Goal: Understand process/instructions: Learn how to perform a task or action

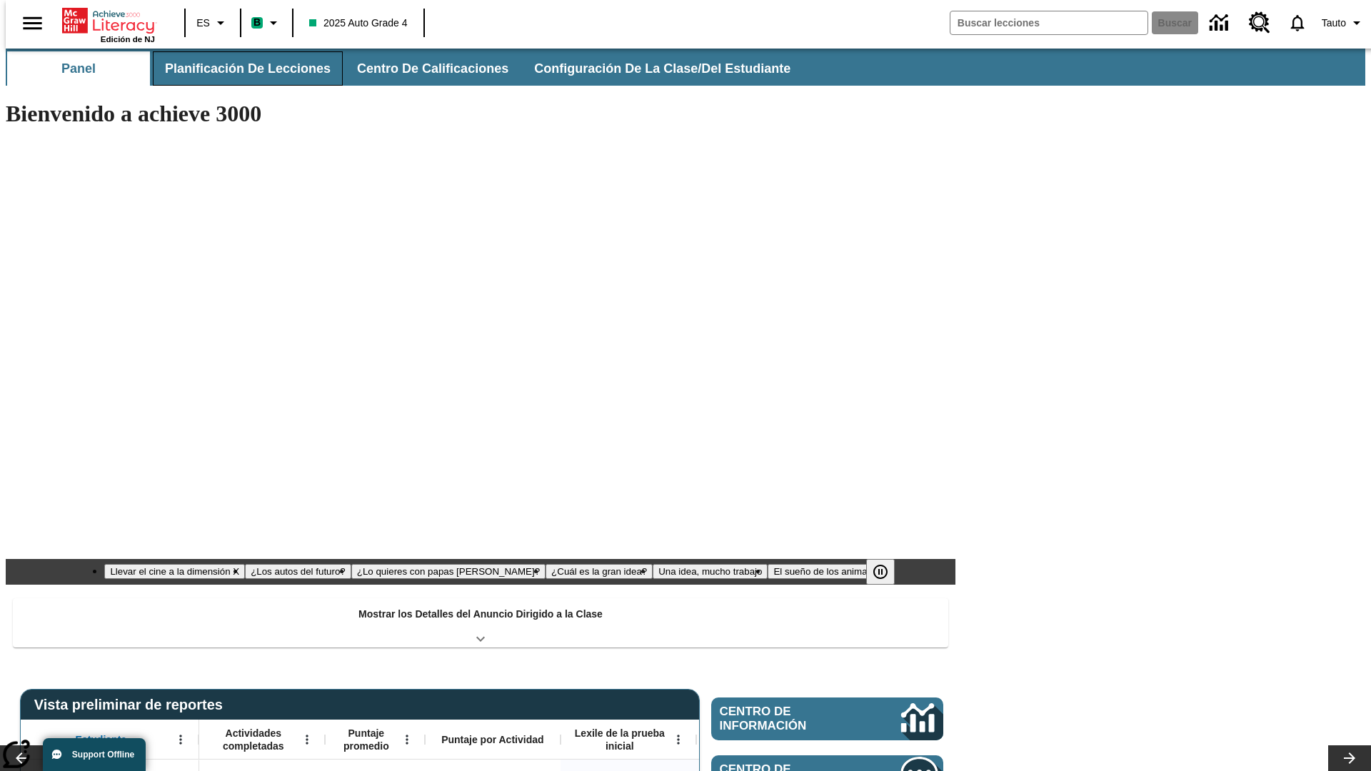
click at [239, 69] on button "Planificación de lecciones" at bounding box center [248, 68] width 190 height 34
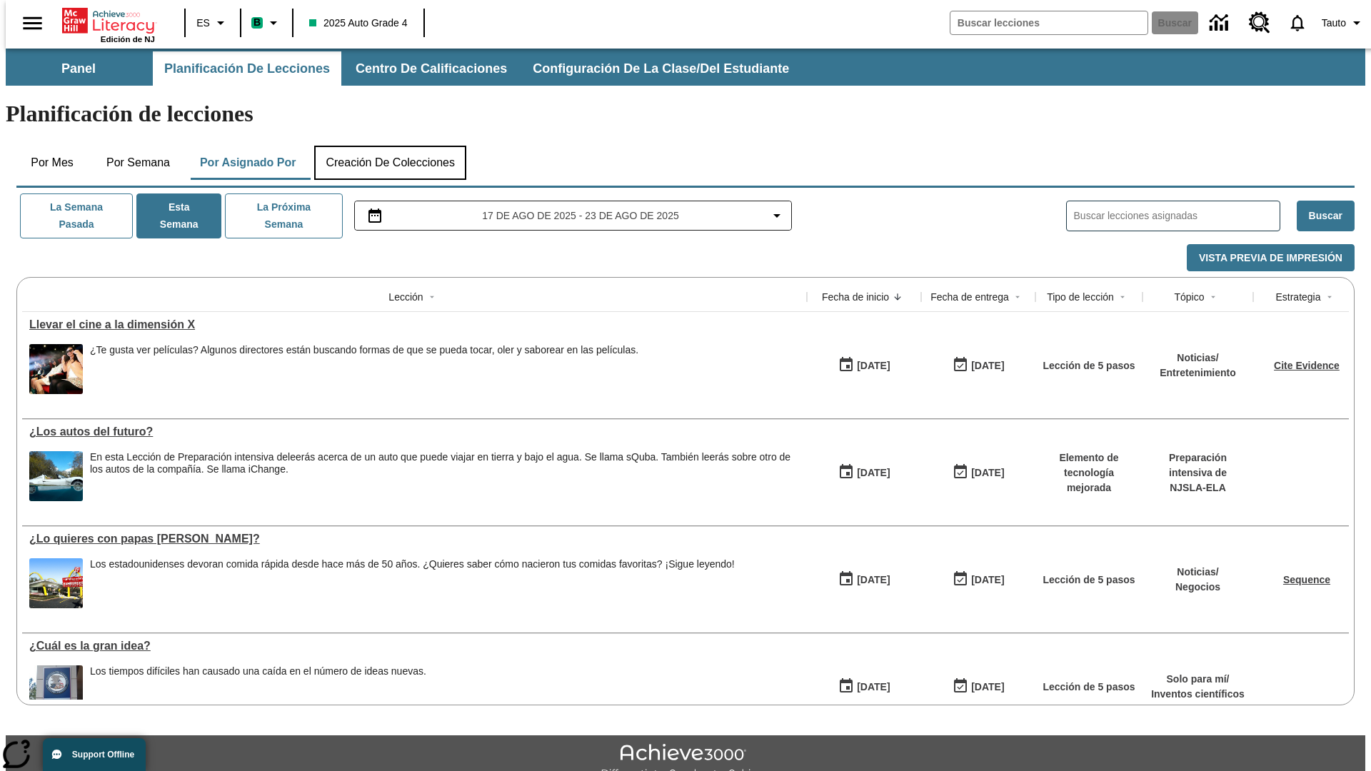
click at [390, 146] on button "Creación de colecciones" at bounding box center [390, 163] width 152 height 34
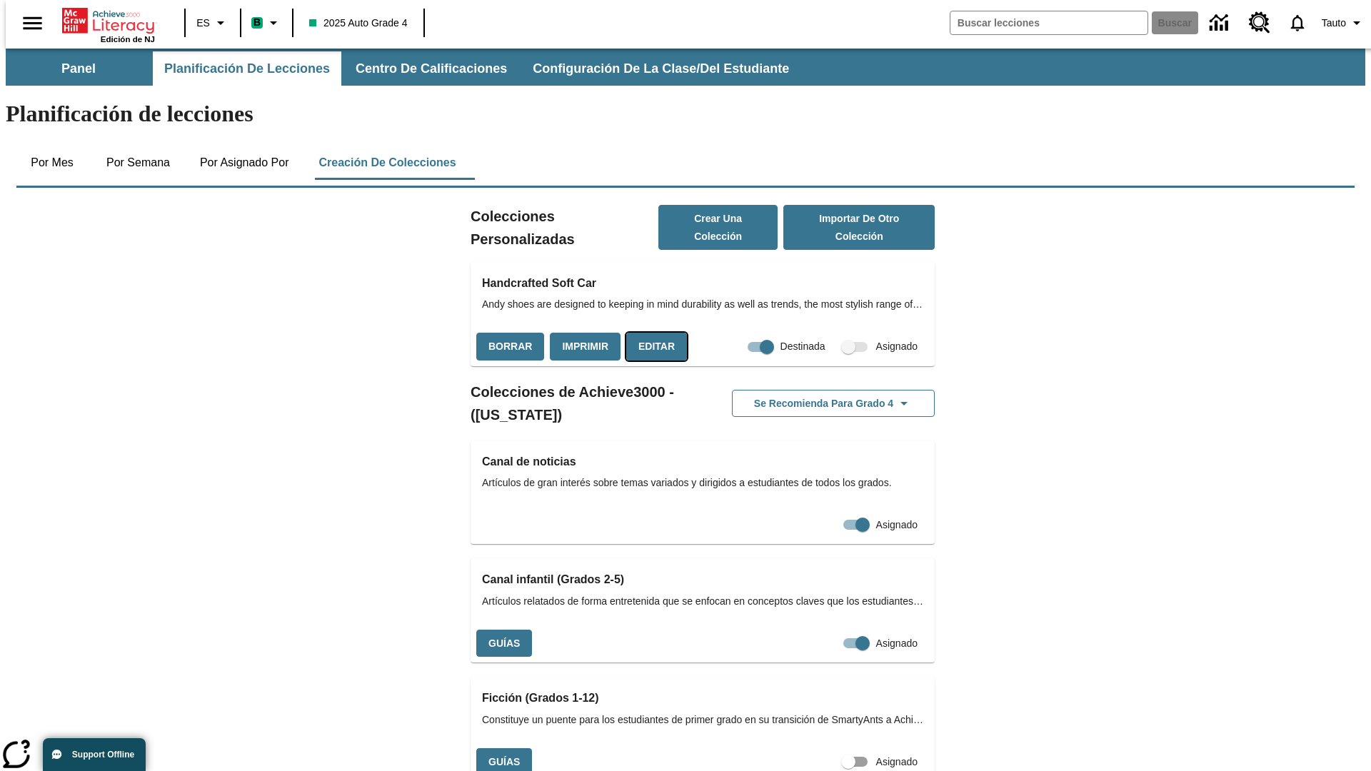
click at [652, 333] on button "Editar" at bounding box center [656, 347] width 61 height 28
